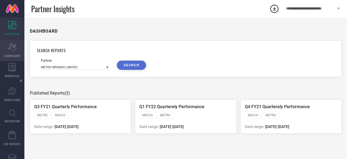
click at [12, 49] on icon "Scorecard" at bounding box center [12, 47] width 8 height 8
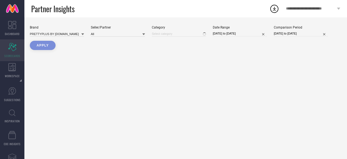
type input "All"
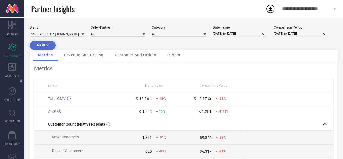
select select "6"
select select "2024"
select select "7"
select select "2024"
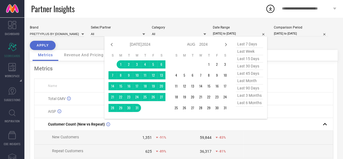
click at [225, 32] on input "[DATE] to [DATE]" at bounding box center [240, 34] width 54 height 6
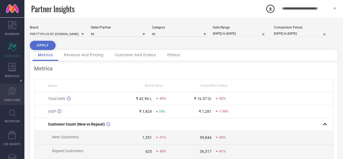
click at [12, 91] on icon at bounding box center [12, 91] width 8 height 8
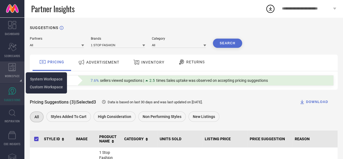
click at [15, 65] on icon at bounding box center [12, 67] width 8 height 8
click at [49, 80] on span "System Workspace" at bounding box center [46, 79] width 33 height 4
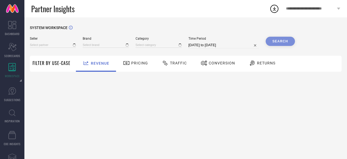
type input "All"
type input "1 STOP FASHION"
type input "All"
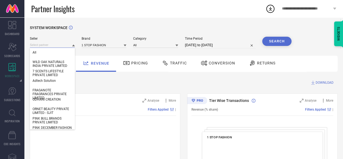
click at [61, 45] on input at bounding box center [52, 45] width 45 height 6
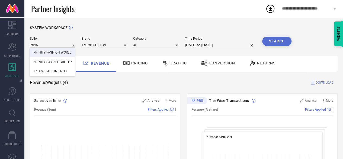
type input "infinity"
click at [51, 55] on div "INFINITY FASHION WORLD" at bounding box center [52, 52] width 45 height 9
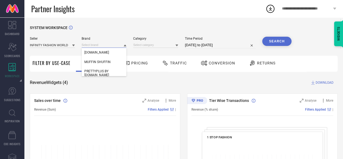
click at [92, 46] on input at bounding box center [104, 45] width 45 height 6
click at [93, 45] on input at bounding box center [104, 45] width 45 height 6
click at [97, 72] on span "PRETTYPLUS BY [DOMAIN_NAME]" at bounding box center [104, 73] width 40 height 8
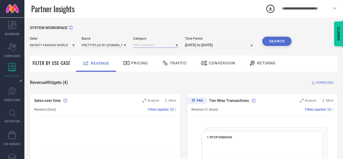
click at [155, 45] on input at bounding box center [155, 45] width 45 height 6
click at [145, 46] on input at bounding box center [155, 45] width 45 height 6
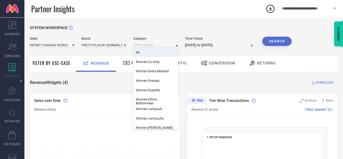
click at [141, 51] on div "All" at bounding box center [155, 52] width 45 height 9
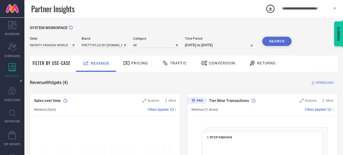
select select "7"
select select "2025"
select select "8"
select select "2025"
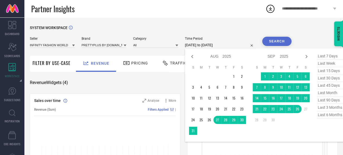
click at [190, 44] on input "[DATE] to [DATE]" at bounding box center [220, 45] width 71 height 7
click at [327, 114] on span "last 6 months" at bounding box center [330, 114] width 27 height 7
type input "[DATE] to [DATE]"
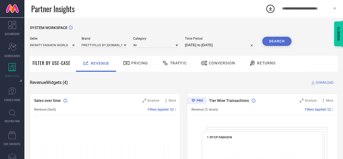
click at [272, 40] on button "Search" at bounding box center [276, 41] width 29 height 9
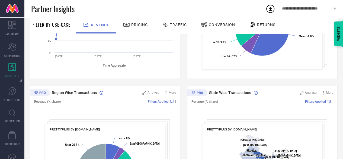
scroll to position [221, 0]
